Goal: Complete application form

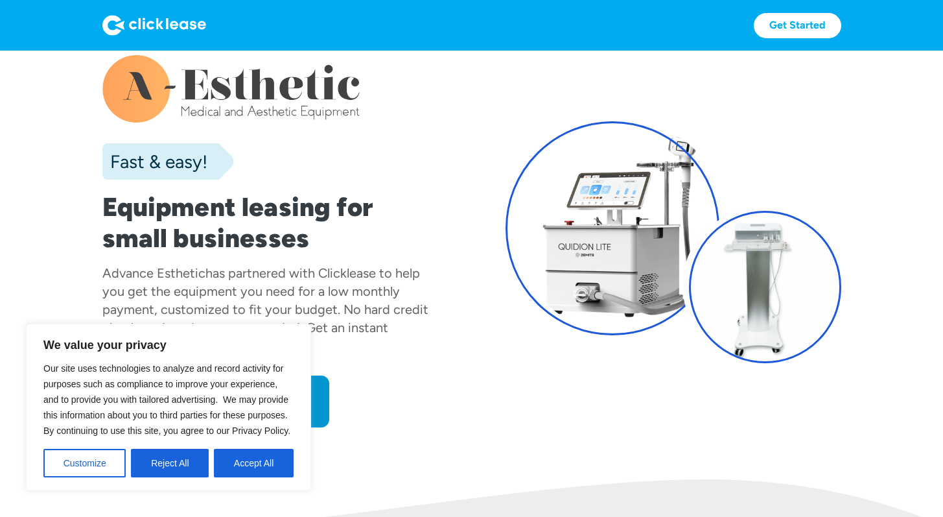
scroll to position [21, 0]
click at [224, 463] on button "Accept All" at bounding box center [254, 463] width 80 height 29
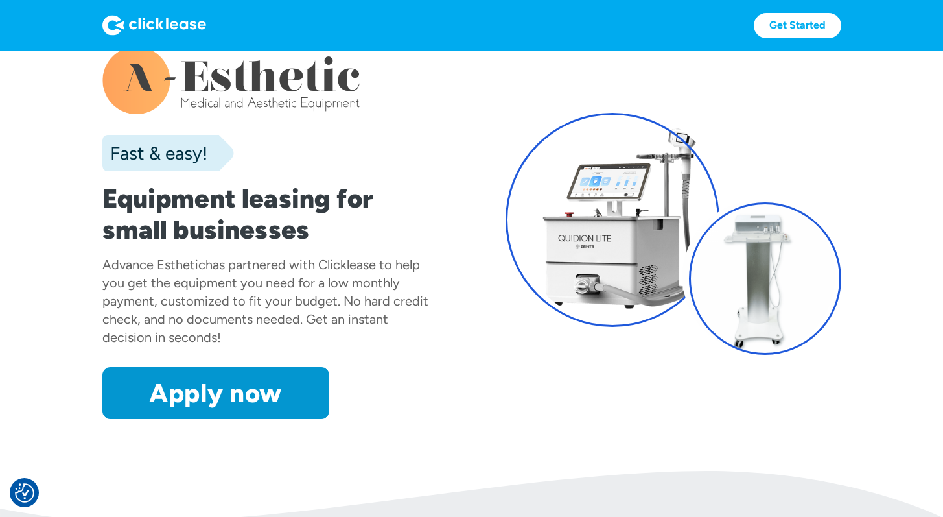
scroll to position [0, 0]
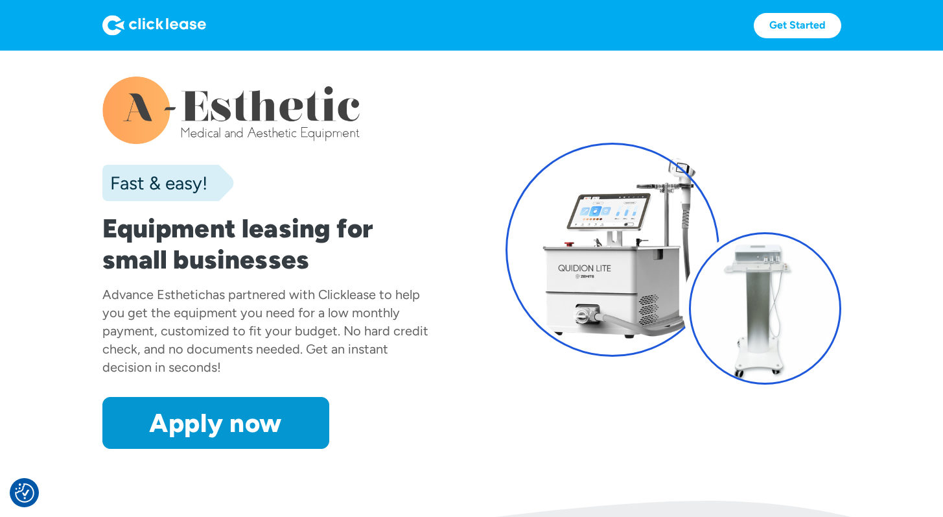
click at [246, 102] on div at bounding box center [270, 110] width 336 height 67
click at [153, 115] on div at bounding box center [270, 110] width 336 height 67
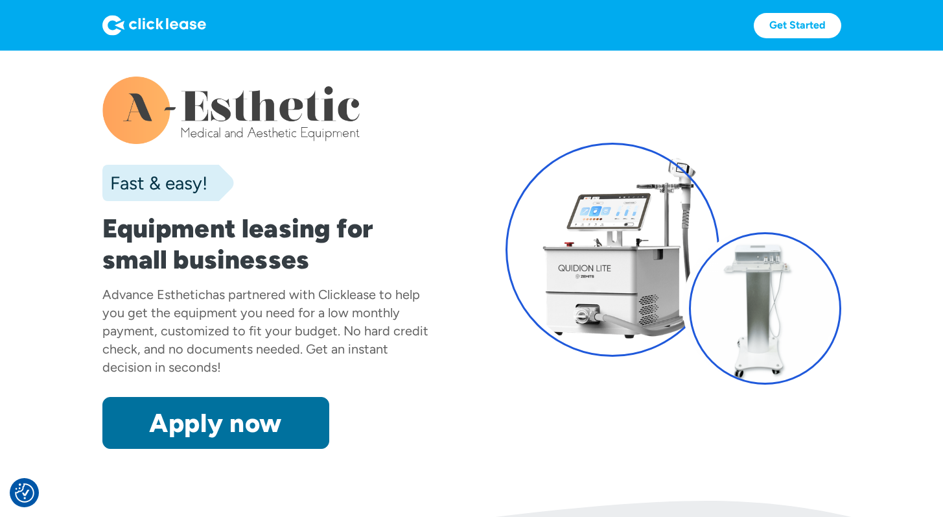
click at [140, 420] on link "Apply now" at bounding box center [215, 423] width 227 height 52
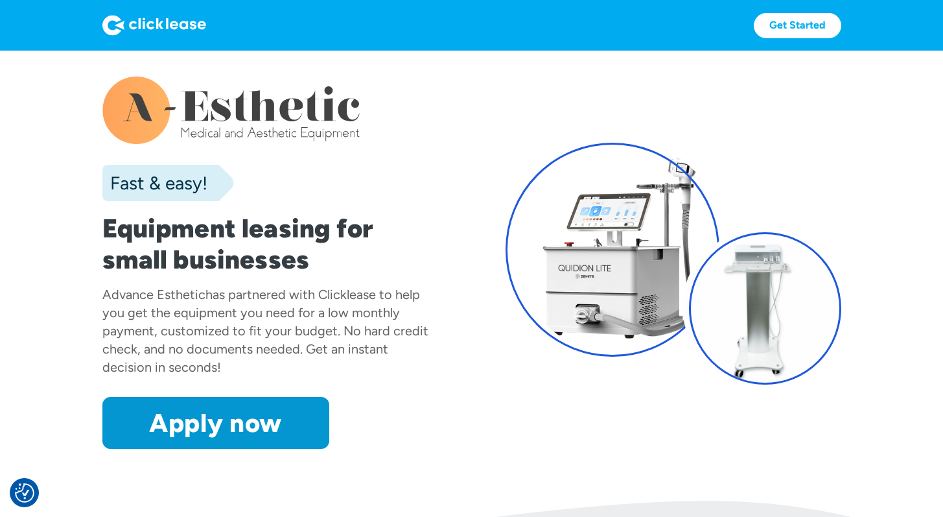
drag, startPoint x: 399, startPoint y: 115, endPoint x: 169, endPoint y: 124, distance: 230.3
click at [169, 124] on div at bounding box center [270, 110] width 336 height 67
click at [144, 112] on div at bounding box center [270, 110] width 336 height 67
